Goal: Obtain resource: Obtain resource

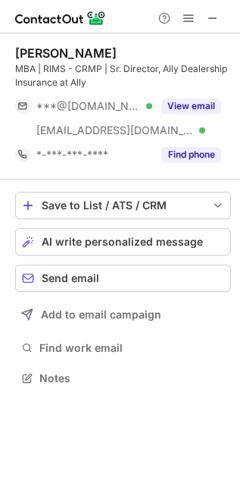
scroll to position [368, 240]
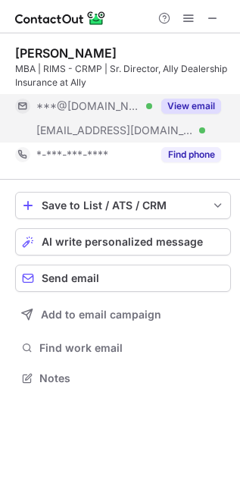
click at [187, 105] on button "View email" at bounding box center [191, 106] width 60 height 15
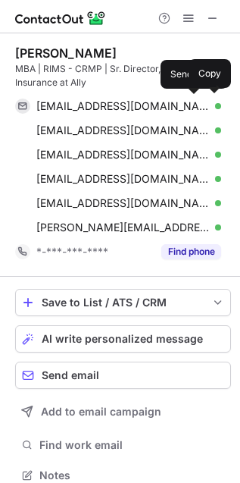
scroll to position [465, 230]
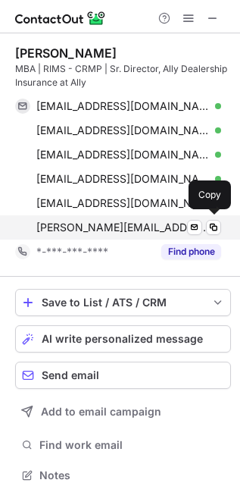
click at [50, 233] on span "jennifer.allen@ally.com" at bounding box center [123, 228] width 174 height 14
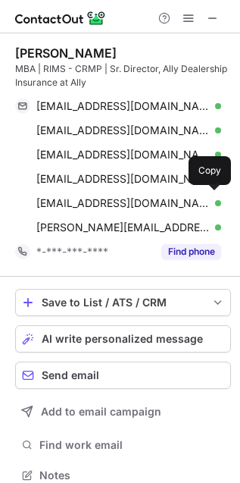
click at [178, 254] on button "Find phone" at bounding box center [191, 251] width 60 height 15
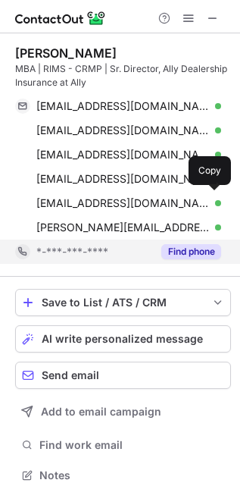
click at [152, 251] on div "*-***-***-****" at bounding box center [94, 252] width 116 height 14
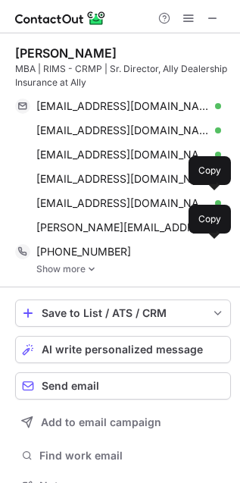
scroll to position [475, 230]
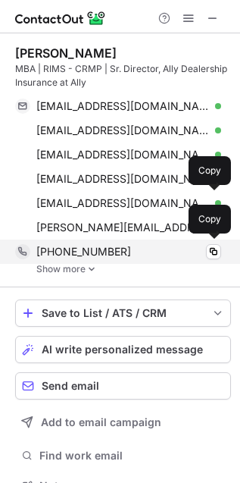
click at [86, 254] on span "+18106553232" at bounding box center [83, 252] width 95 height 14
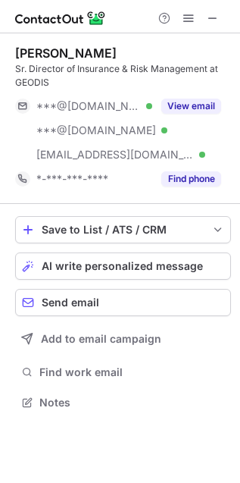
scroll to position [391, 240]
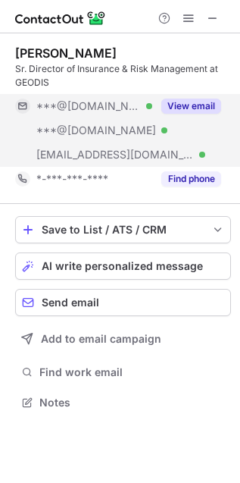
click at [179, 100] on button "View email" at bounding box center [191, 106] width 60 height 15
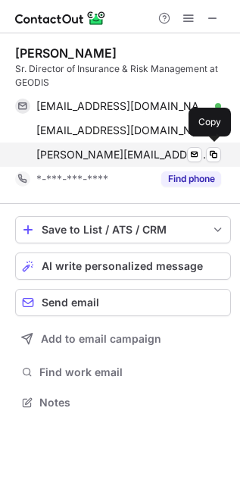
click at [70, 161] on div "[PERSON_NAME][EMAIL_ADDRESS][PERSON_NAME][DOMAIN_NAME] Verified Send email Copy" at bounding box center [118, 155] width 206 height 24
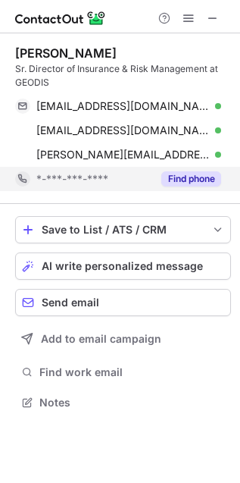
click at [171, 182] on button "Find phone" at bounding box center [191, 178] width 60 height 15
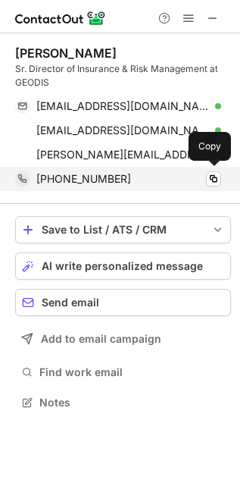
click at [48, 186] on div "+13093970411 Copy" at bounding box center [118, 179] width 206 height 24
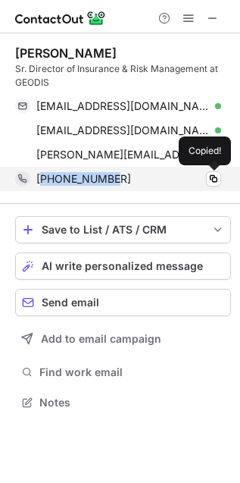
drag, startPoint x: 48, startPoint y: 186, endPoint x: 100, endPoint y: 186, distance: 52.3
click at [100, 186] on div "+13093970411 Copied!" at bounding box center [118, 179] width 206 height 24
copy span "13093970411"
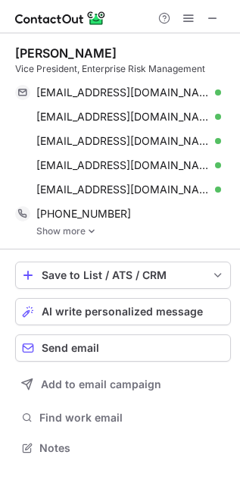
scroll to position [437, 240]
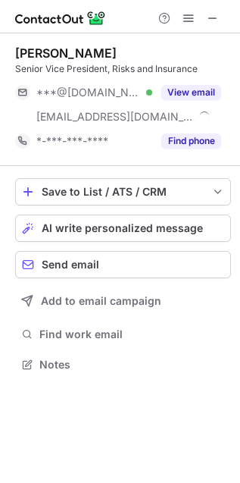
scroll to position [353, 240]
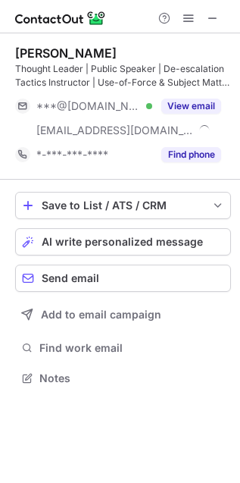
scroll to position [368, 240]
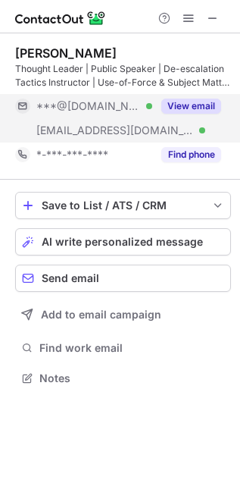
click at [180, 111] on button "View email" at bounding box center [191, 106] width 60 height 15
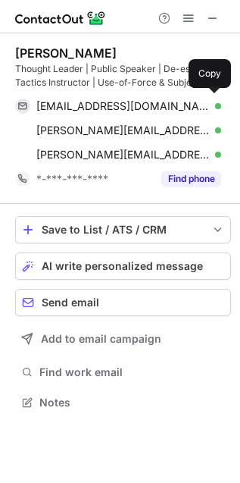
scroll to position [391, 240]
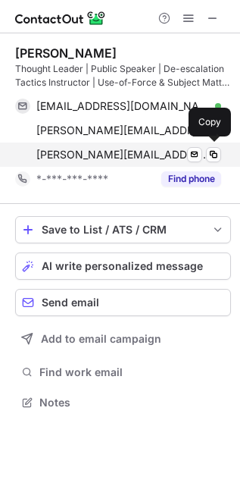
click at [81, 160] on span "[PERSON_NAME][EMAIL_ADDRESS][DOMAIN_NAME]" at bounding box center [123, 155] width 174 height 14
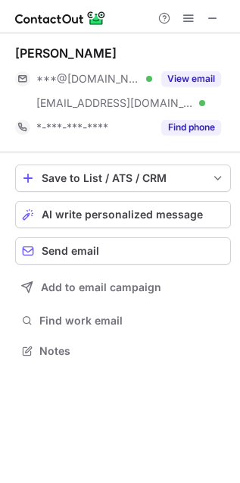
scroll to position [341, 240]
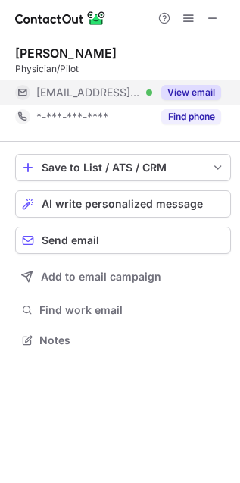
scroll to position [330, 240]
click at [194, 96] on button "View email" at bounding box center [191, 92] width 60 height 15
click at [194, 96] on div "***@okarthritis.com" at bounding box center [128, 93] width 185 height 14
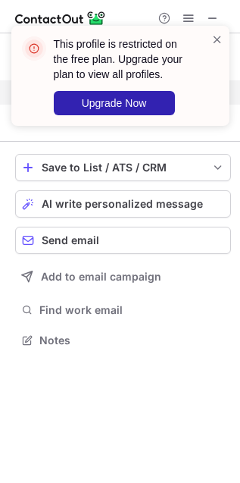
click at [217, 39] on span at bounding box center [218, 39] width 12 height 15
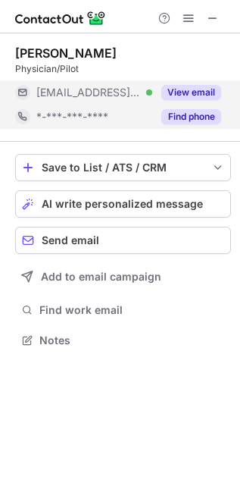
click at [179, 114] on button "Find phone" at bounding box center [191, 116] width 60 height 15
click at [152, 114] on div "*-***-***-****" at bounding box center [94, 117] width 116 height 14
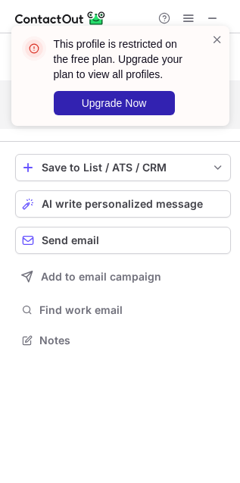
scroll to position [6, 8]
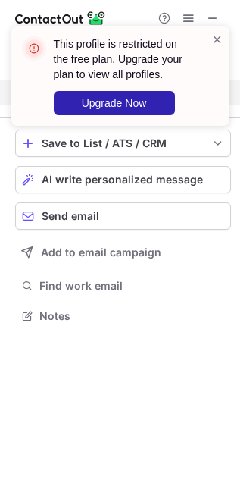
click at [193, 274] on div "Save to List / ATS / CRM List Select Lever Connect Greenhouse Connect Salesforc…" at bounding box center [123, 228] width 216 height 221
click at [216, 39] on span at bounding box center [218, 39] width 12 height 15
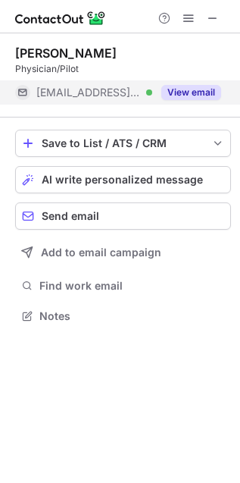
click at [180, 19] on button at bounding box center [189, 18] width 18 height 18
click at [183, 23] on span at bounding box center [189, 18] width 12 height 12
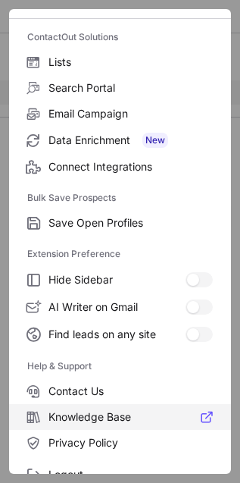
scroll to position [148, 0]
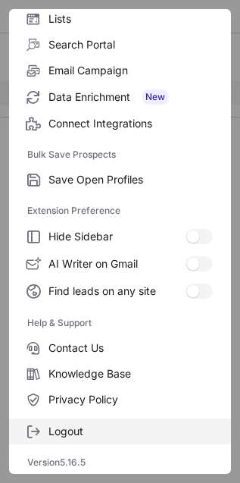
click at [74, 428] on span "Logout" at bounding box center [131, 432] width 165 height 14
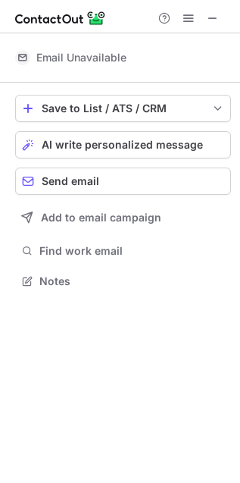
scroll to position [8, 8]
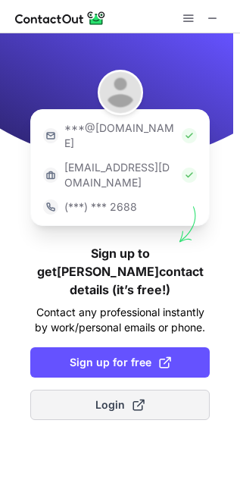
click at [114, 397] on span "Login" at bounding box center [120, 404] width 49 height 15
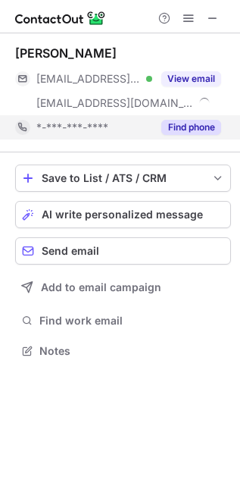
scroll to position [341, 240]
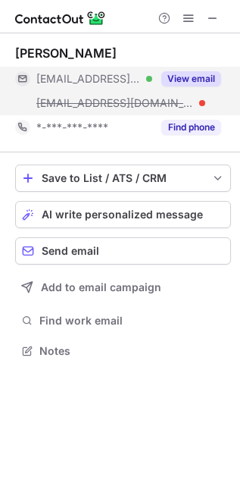
click at [180, 71] on button "View email" at bounding box center [191, 78] width 60 height 15
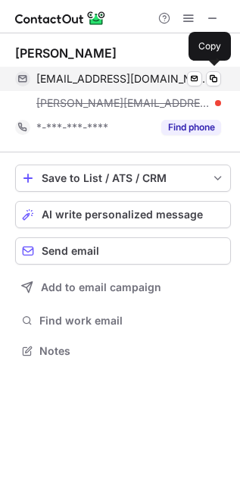
click at [55, 88] on div "cwcarson@okarthritis.com Verified Send email Copy" at bounding box center [118, 79] width 206 height 24
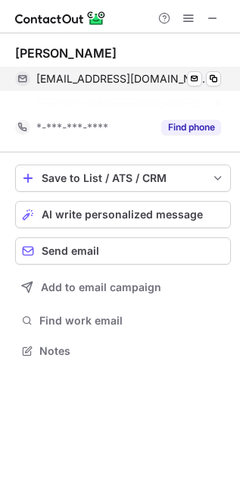
scroll to position [315, 240]
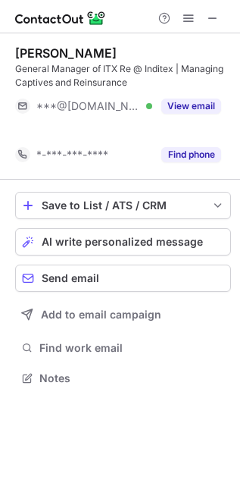
scroll to position [6, 8]
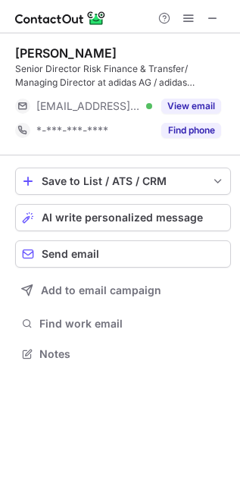
scroll to position [343, 240]
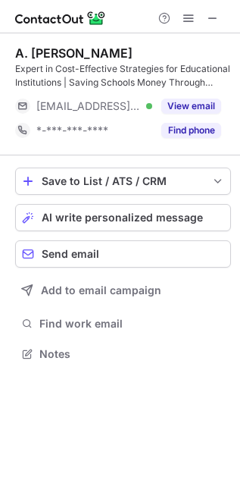
scroll to position [343, 240]
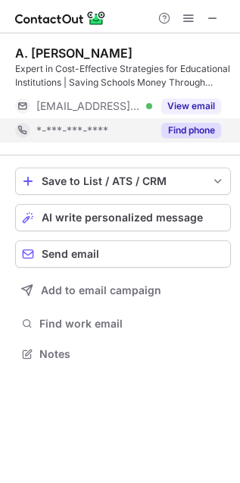
click at [172, 127] on button "Find phone" at bounding box center [191, 130] width 60 height 15
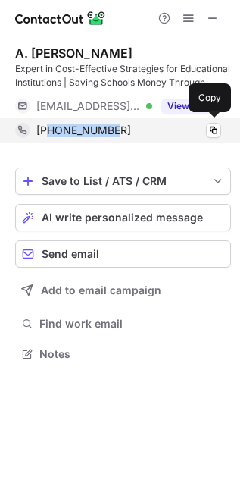
drag, startPoint x: 47, startPoint y: 137, endPoint x: 118, endPoint y: 137, distance: 71.3
click at [118, 137] on div "+15086124426 Copy" at bounding box center [118, 130] width 206 height 24
copy span "5086124426"
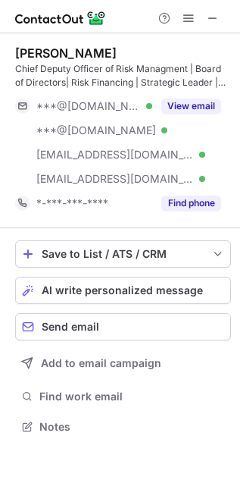
scroll to position [417, 240]
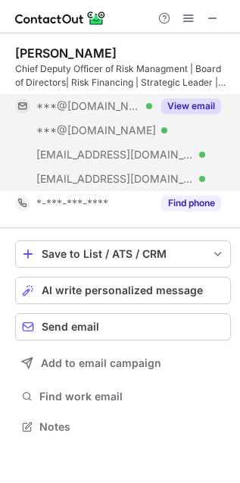
click at [179, 103] on button "View email" at bounding box center [191, 106] width 60 height 15
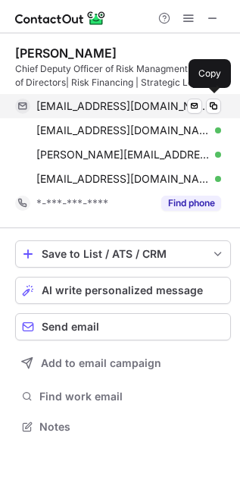
click at [89, 114] on div "[PERSON_NAME][EMAIL_ADDRESS][DOMAIN_NAME] Verified Send email Copy" at bounding box center [118, 106] width 206 height 24
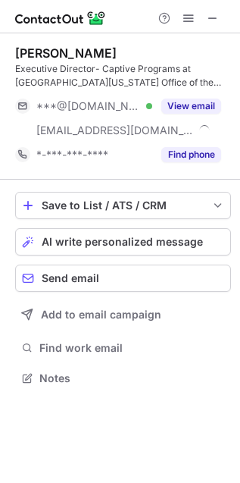
scroll to position [368, 240]
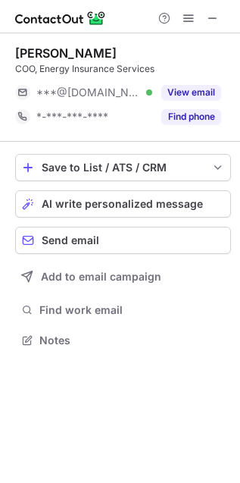
scroll to position [330, 240]
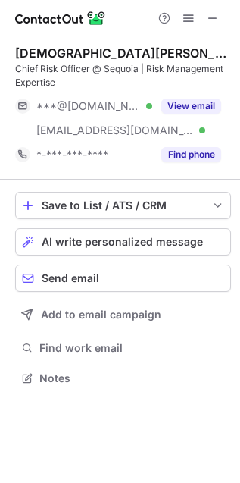
scroll to position [368, 240]
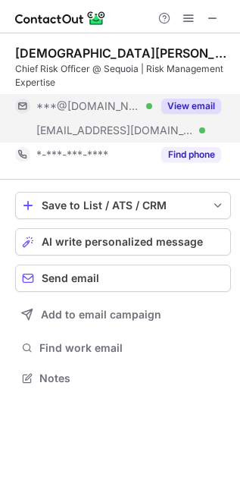
click at [176, 103] on button "View email" at bounding box center [191, 106] width 60 height 15
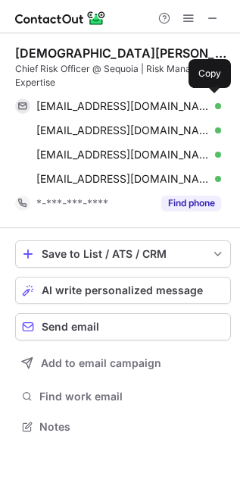
scroll to position [417, 240]
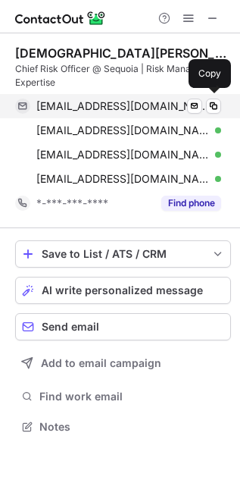
click at [89, 114] on div "kpeed521@gmail.com Verified Send email Copy" at bounding box center [118, 106] width 206 height 24
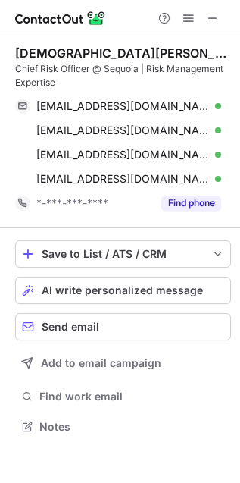
scroll to position [8, 8]
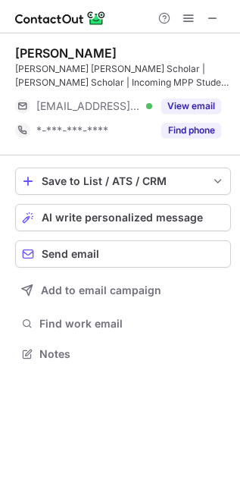
scroll to position [343, 240]
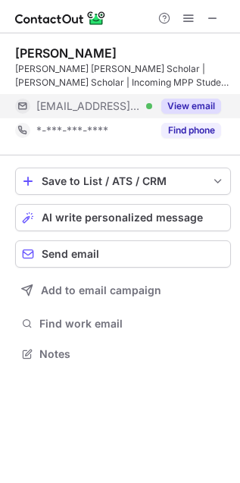
click at [172, 110] on button "View email" at bounding box center [191, 106] width 60 height 15
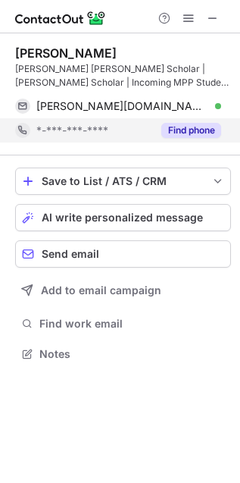
click at [188, 134] on button "Find phone" at bounding box center [191, 130] width 60 height 15
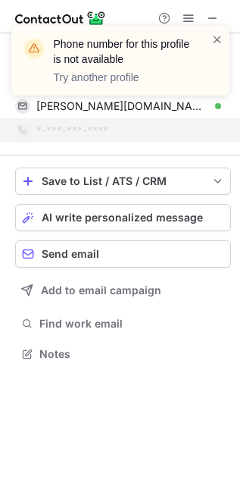
click at [140, 114] on div "Phone number for this profile is not available Try another profile" at bounding box center [120, 67] width 243 height 112
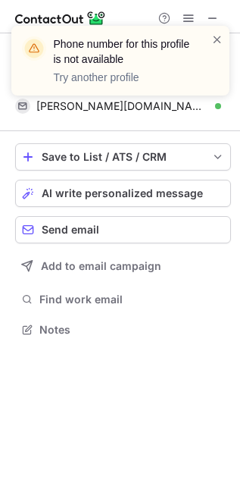
scroll to position [8, 8]
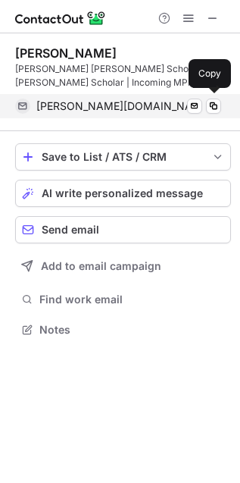
click at [61, 103] on span "shane.joy@mail.utoronto.ca" at bounding box center [123, 106] width 174 height 14
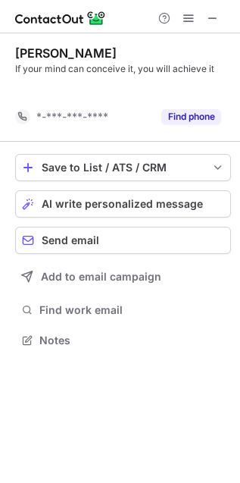
scroll to position [6, 8]
